Goal: Transaction & Acquisition: Book appointment/travel/reservation

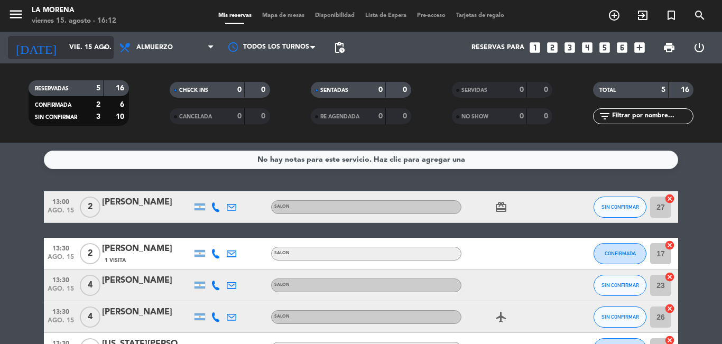
click at [93, 45] on input "vie. 15 ago." at bounding box center [108, 48] width 89 height 18
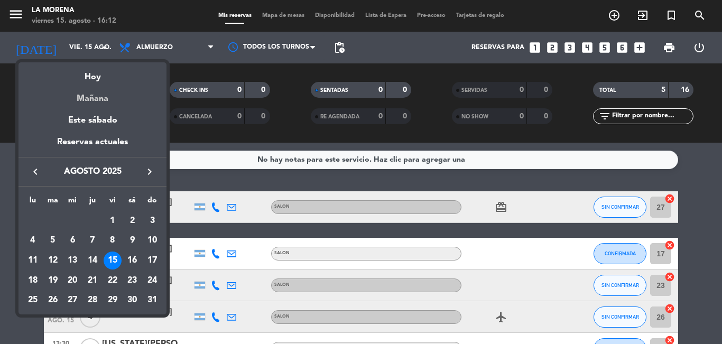
click at [103, 101] on div "Mañana" at bounding box center [93, 95] width 148 height 22
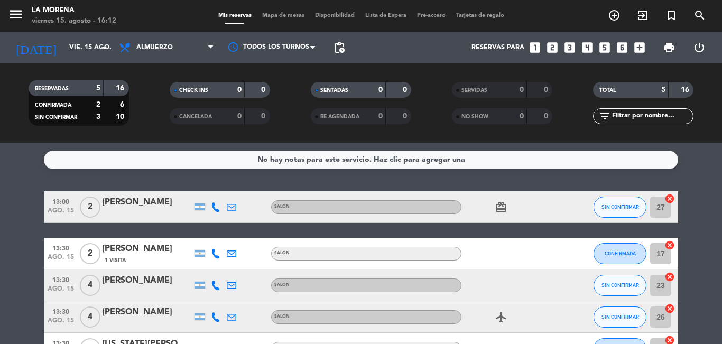
type input "sáb. 16 ago."
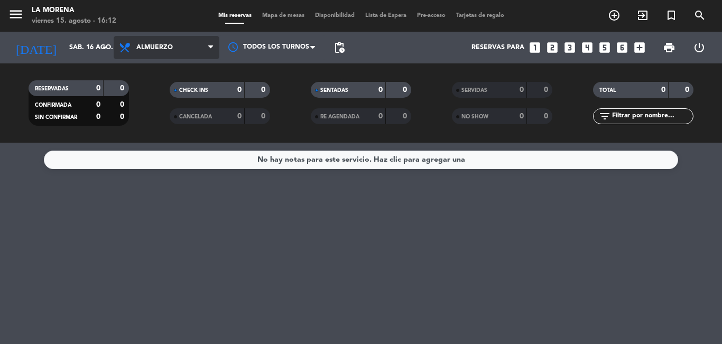
click at [161, 39] on span "Almuerzo" at bounding box center [167, 47] width 106 height 23
click at [161, 119] on div "menu La [PERSON_NAME] 15. [PERSON_NAME] - 16:12 Mis reservas Mapa de mesas Disp…" at bounding box center [361, 71] width 722 height 143
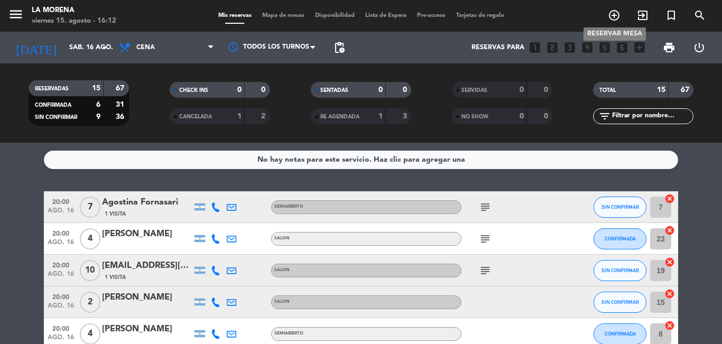
click at [612, 15] on icon "add_circle_outline" at bounding box center [614, 15] width 13 height 13
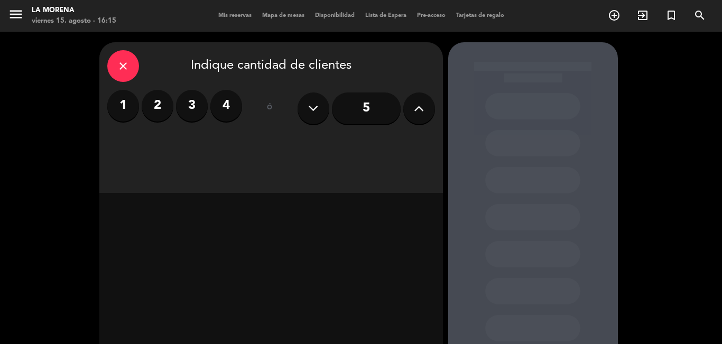
click at [326, 116] on button at bounding box center [314, 109] width 32 height 32
click at [310, 110] on icon at bounding box center [313, 108] width 10 height 16
click at [365, 111] on input "5" at bounding box center [366, 109] width 69 height 32
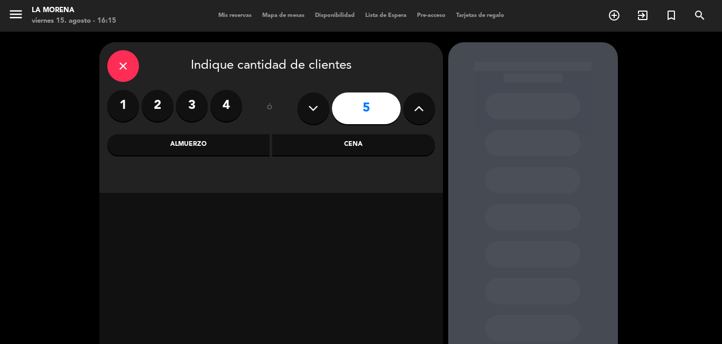
click at [311, 110] on icon at bounding box center [313, 108] width 10 height 16
click at [333, 113] on input "5" at bounding box center [366, 109] width 69 height 32
click at [223, 106] on label "4" at bounding box center [226, 106] width 32 height 32
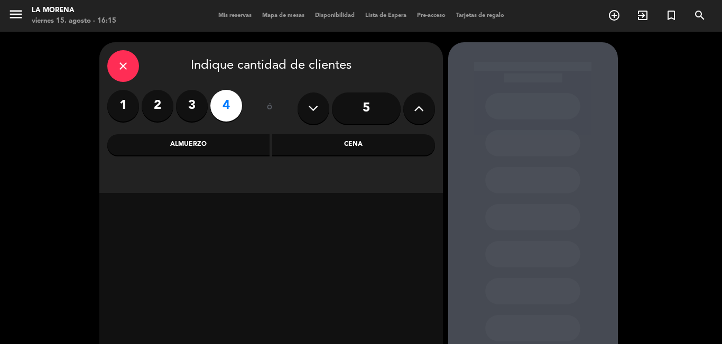
click at [336, 143] on div "Cena" at bounding box center [353, 144] width 163 height 21
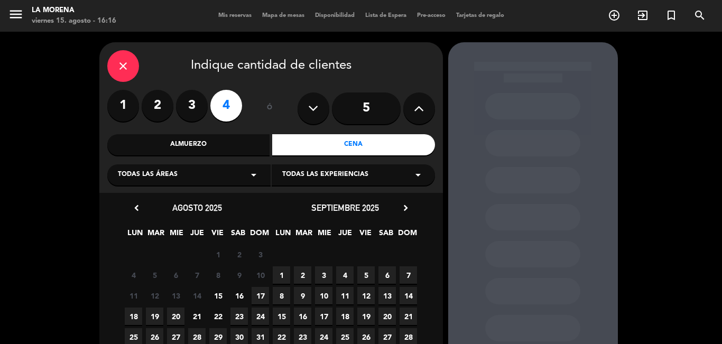
click at [238, 295] on span "16" at bounding box center [238, 295] width 17 height 17
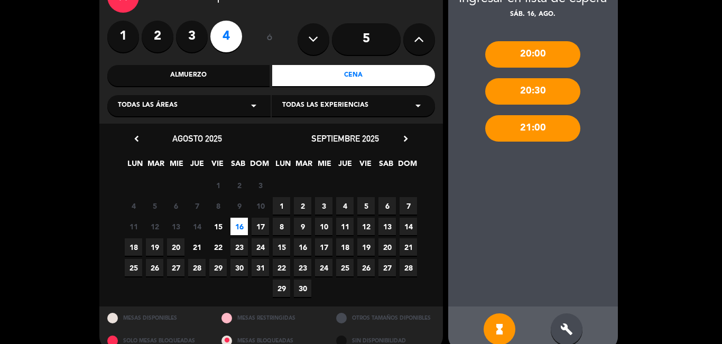
scroll to position [87, 0]
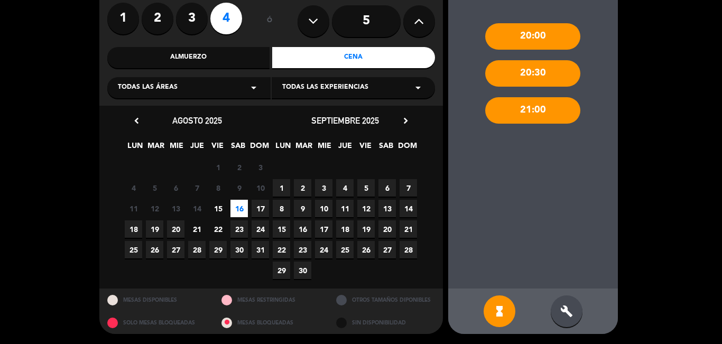
click at [560, 318] on div "build" at bounding box center [567, 311] width 32 height 32
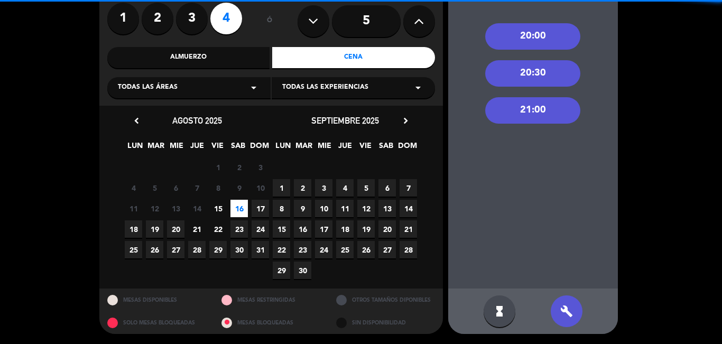
click at [541, 119] on div "21:00" at bounding box center [532, 110] width 95 height 26
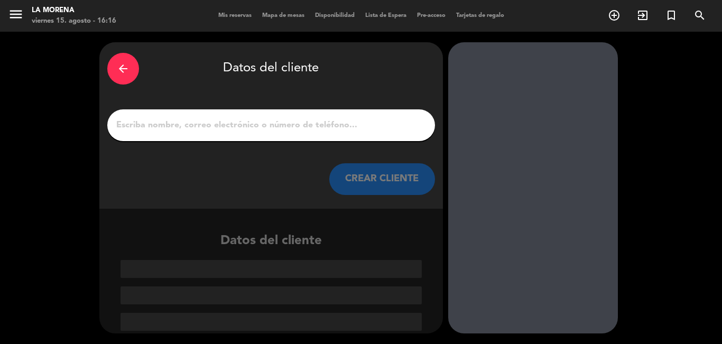
scroll to position [0, 0]
click at [276, 127] on input "1" at bounding box center [271, 125] width 312 height 15
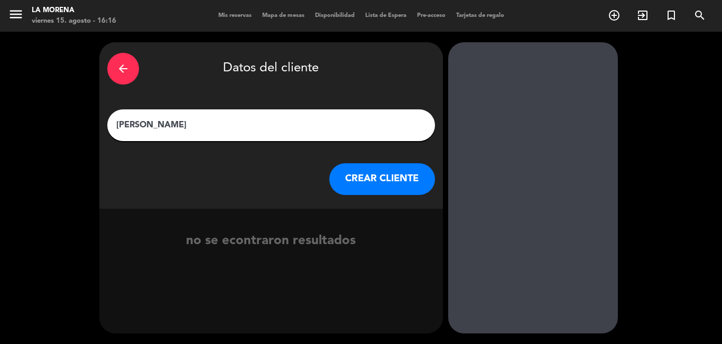
type input "[PERSON_NAME]"
click at [389, 183] on button "CREAR CLIENTE" at bounding box center [382, 179] width 106 height 32
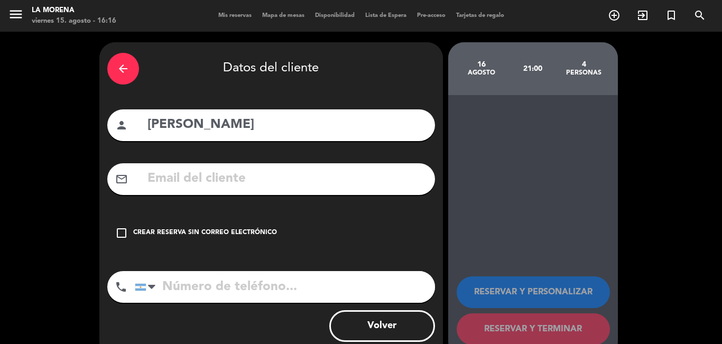
click at [329, 119] on input "[PERSON_NAME]" at bounding box center [286, 125] width 281 height 22
type input "[PERSON_NAME] (IMP)"
click at [167, 228] on div "Crear reserva sin correo electrónico" at bounding box center [205, 233] width 144 height 11
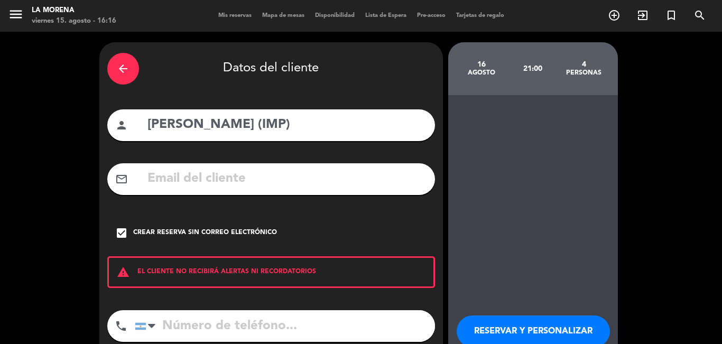
click at [212, 329] on input "tel" at bounding box center [285, 326] width 300 height 32
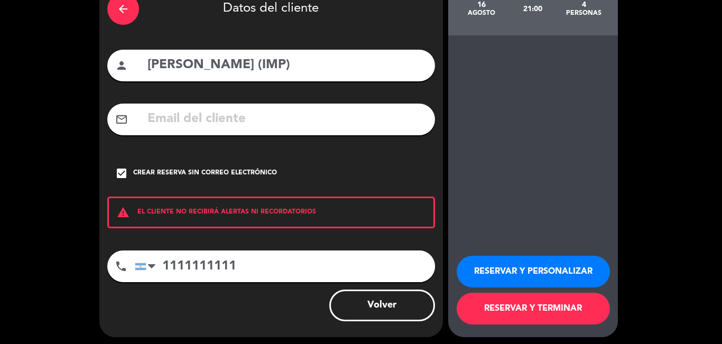
scroll to position [63, 0]
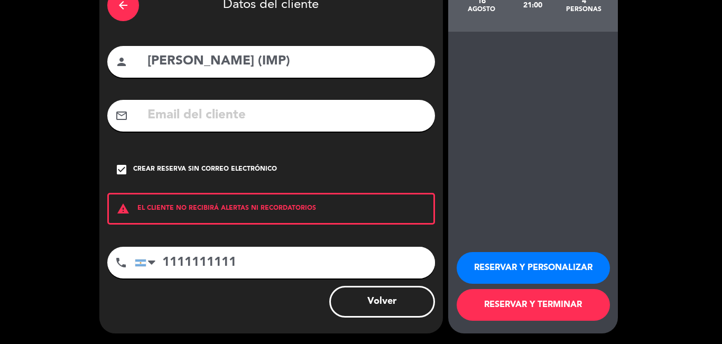
type input "1111111111"
click at [540, 308] on button "RESERVAR Y TERMINAR" at bounding box center [533, 305] width 153 height 32
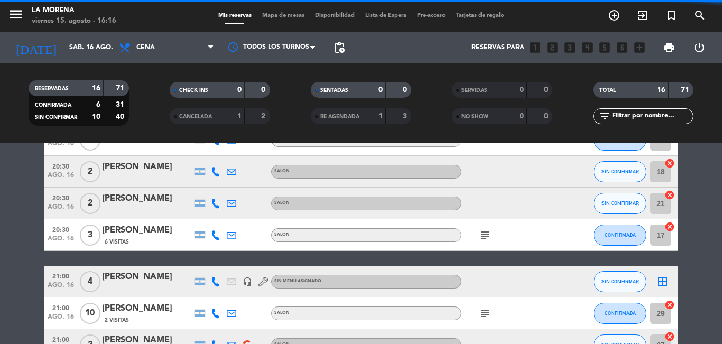
scroll to position [437, 0]
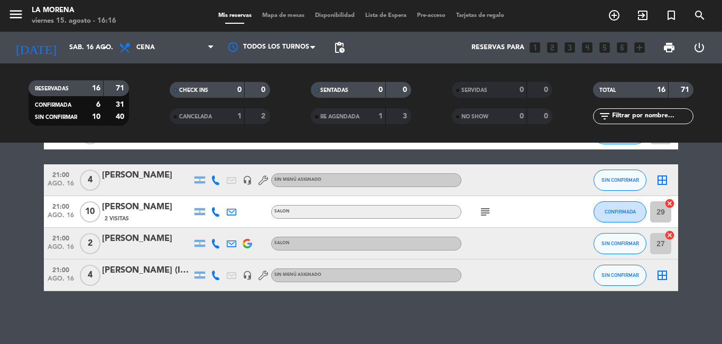
click at [120, 272] on div "[PERSON_NAME] (IMP)" at bounding box center [147, 271] width 90 height 14
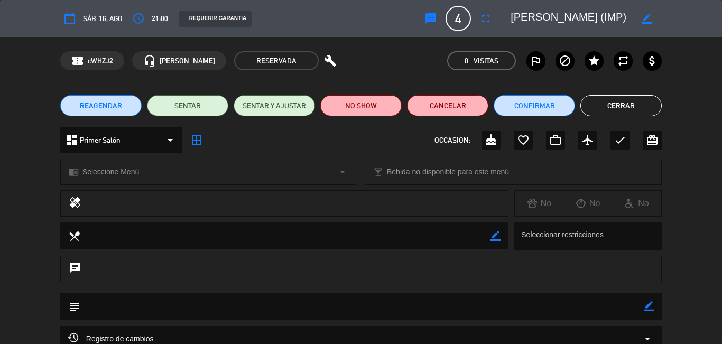
click at [651, 309] on icon "border_color" at bounding box center [649, 306] width 10 height 10
click at [554, 309] on textarea at bounding box center [362, 306] width 564 height 27
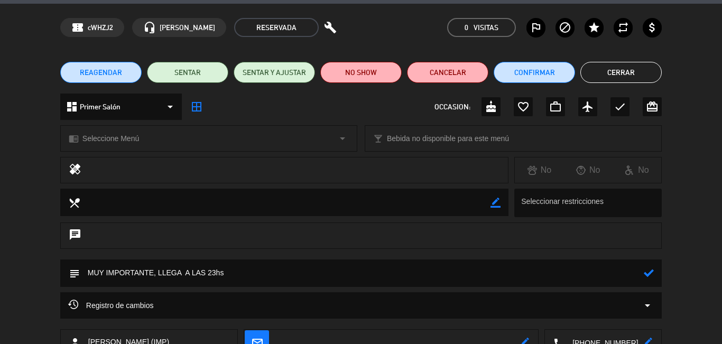
scroll to position [53, 0]
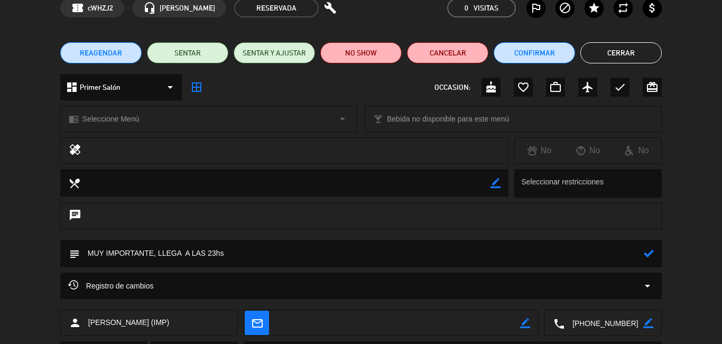
click at [644, 256] on icon at bounding box center [649, 253] width 10 height 10
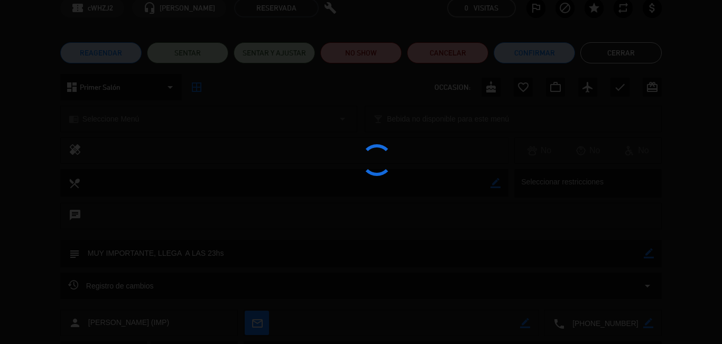
type textarea "MUY IMPORTANTE, LLEGA A LAS 23hs"
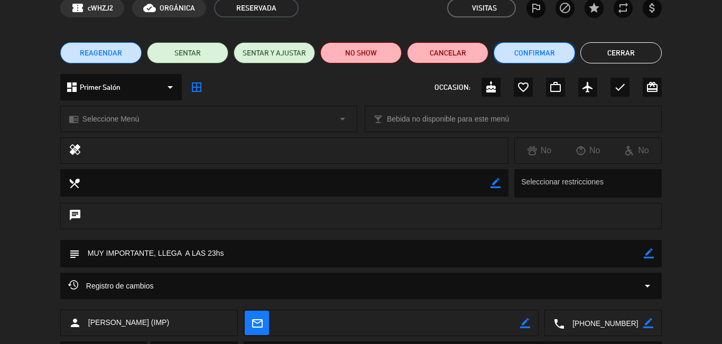
click at [525, 58] on button "Confirmar" at bounding box center [534, 52] width 81 height 21
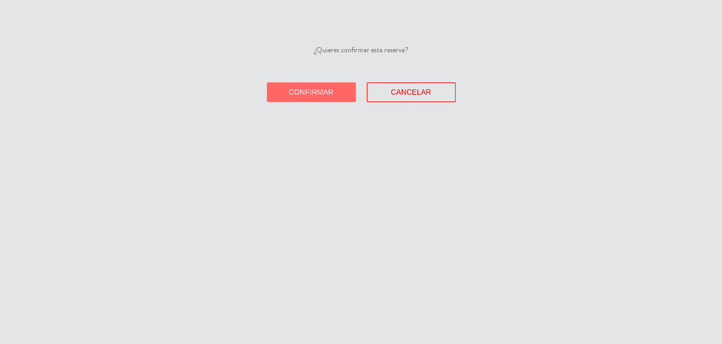
click at [330, 89] on span "Confirmar" at bounding box center [311, 92] width 45 height 8
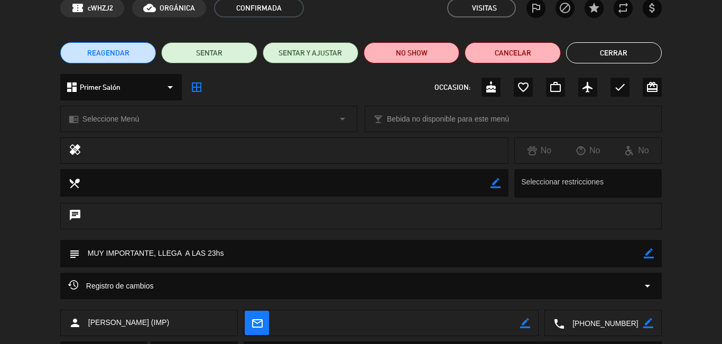
click at [607, 51] on button "Cerrar" at bounding box center [614, 52] width 96 height 21
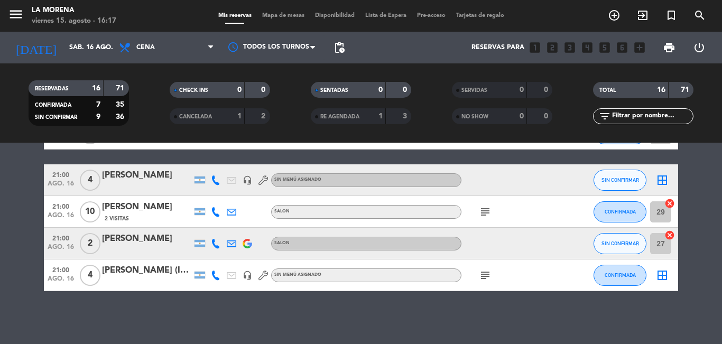
click at [484, 278] on icon "subject" at bounding box center [485, 275] width 13 height 13
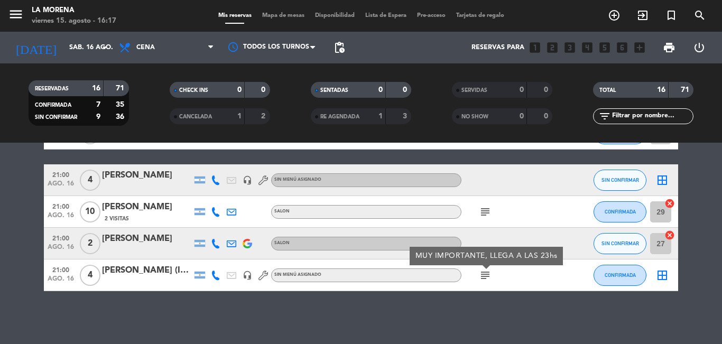
click at [482, 275] on icon "subject" at bounding box center [485, 275] width 13 height 13
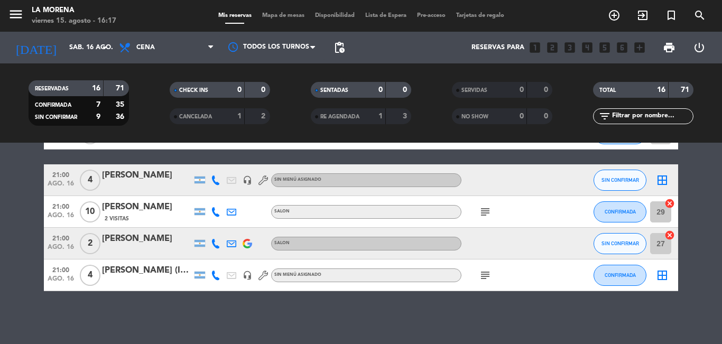
click at [489, 213] on icon "subject" at bounding box center [485, 212] width 13 height 13
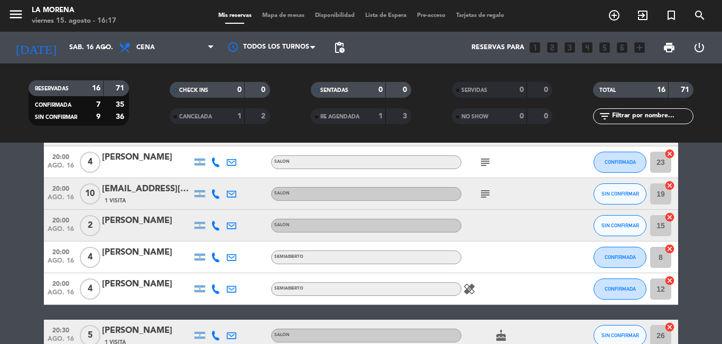
scroll to position [14, 0]
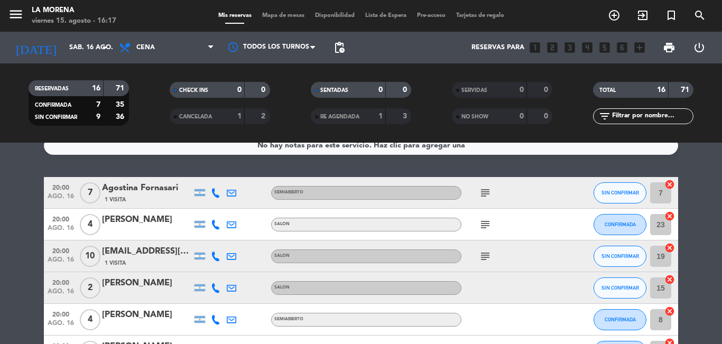
click at [482, 257] on icon "subject" at bounding box center [485, 256] width 13 height 13
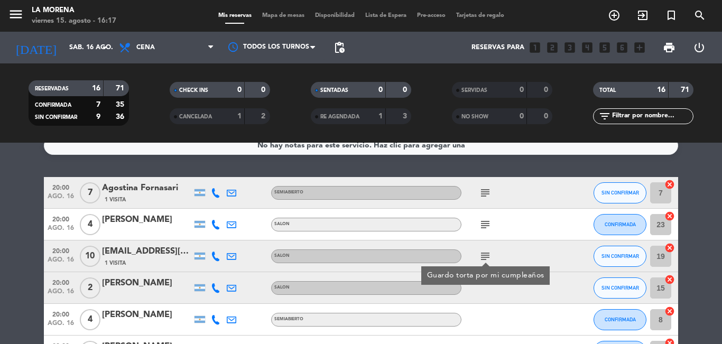
click at [479, 230] on icon "subject" at bounding box center [485, 224] width 13 height 13
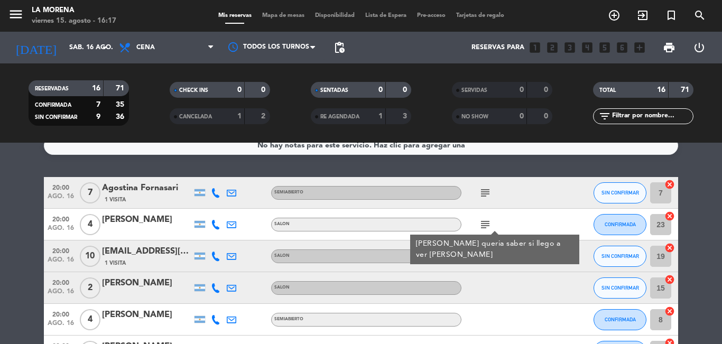
click at [481, 196] on icon "subject" at bounding box center [485, 193] width 13 height 13
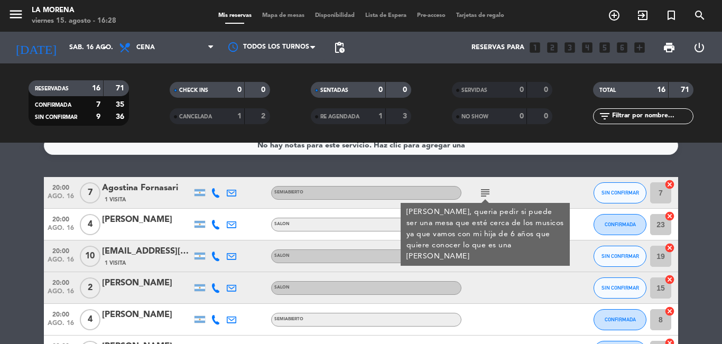
click at [500, 283] on div at bounding box center [508, 287] width 95 height 31
